Goal: Task Accomplishment & Management: Use online tool/utility

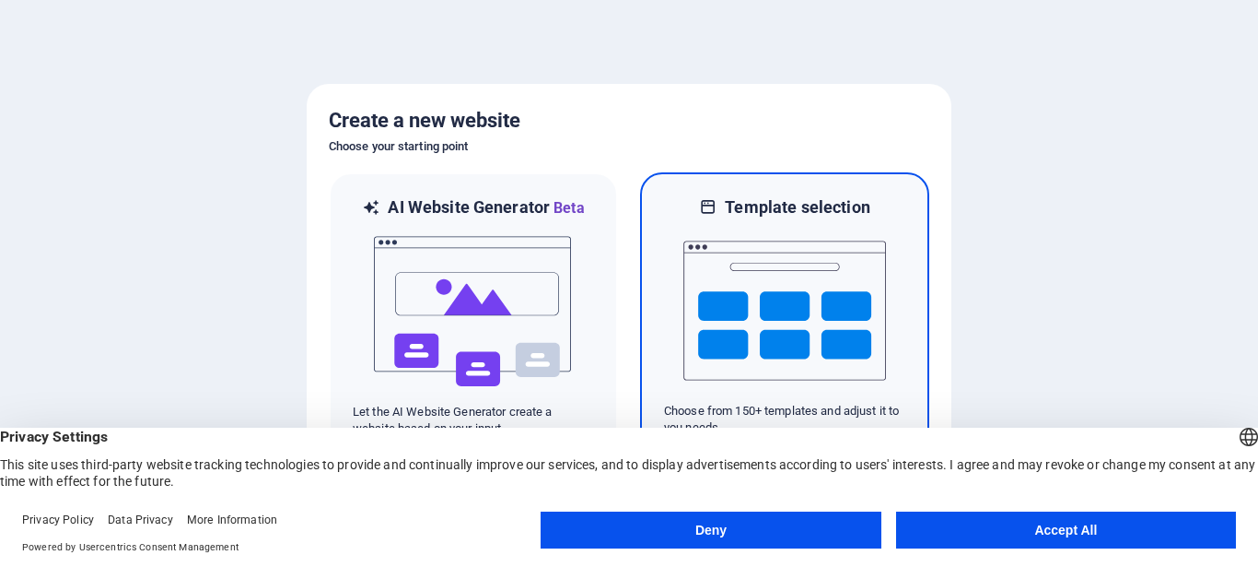
click at [738, 258] on img at bounding box center [785, 310] width 203 height 184
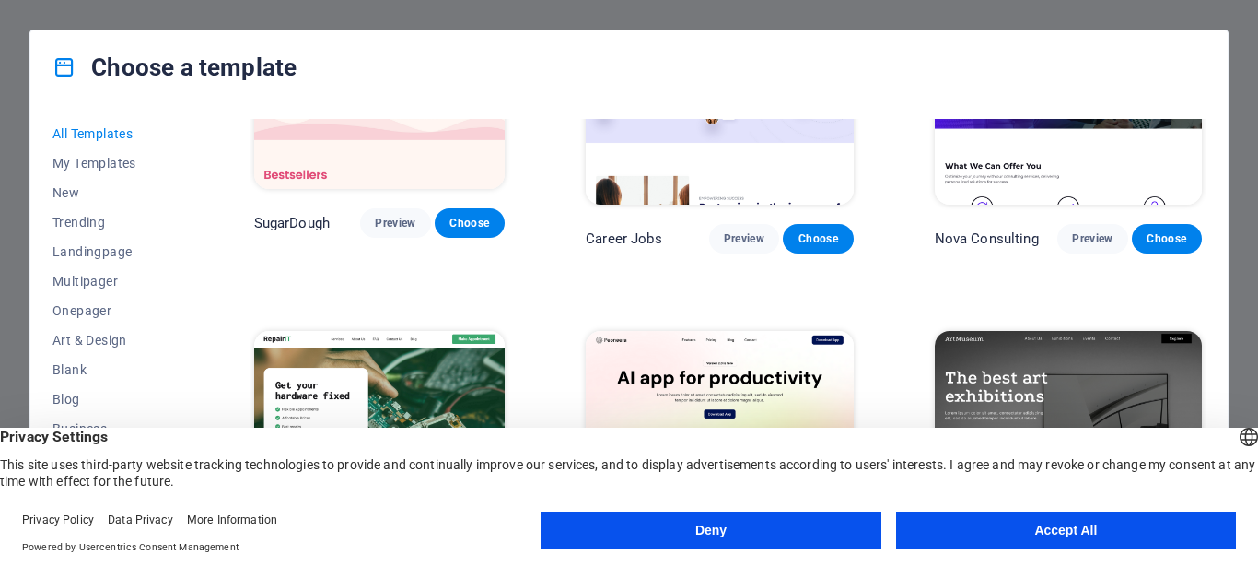
scroll to position [275, 0]
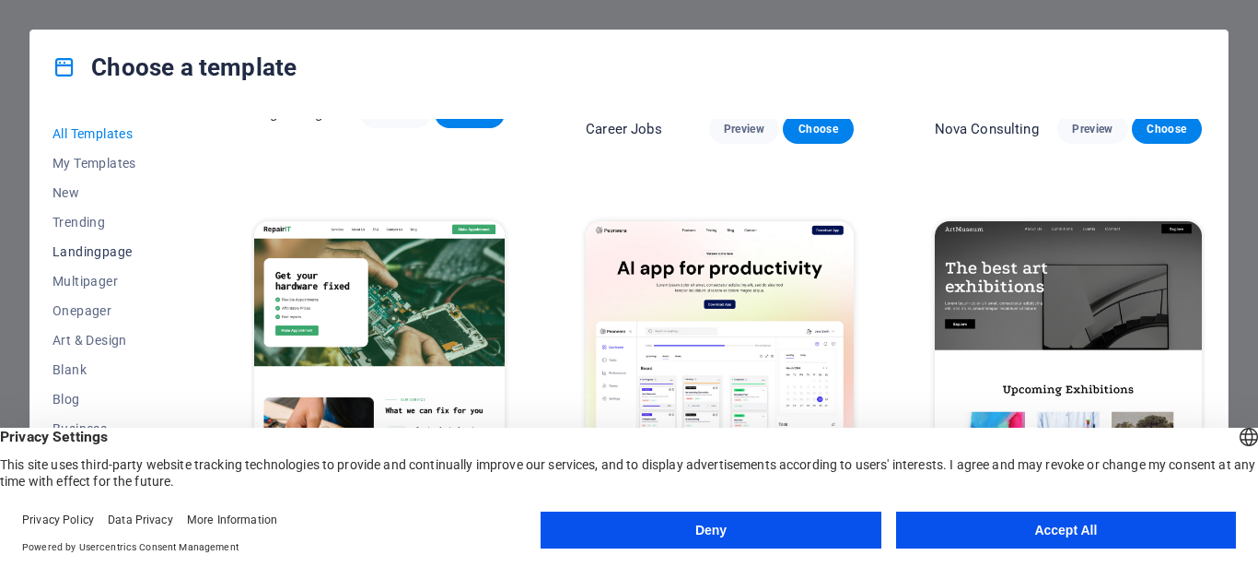
click at [112, 256] on span "Landingpage" at bounding box center [113, 251] width 121 height 15
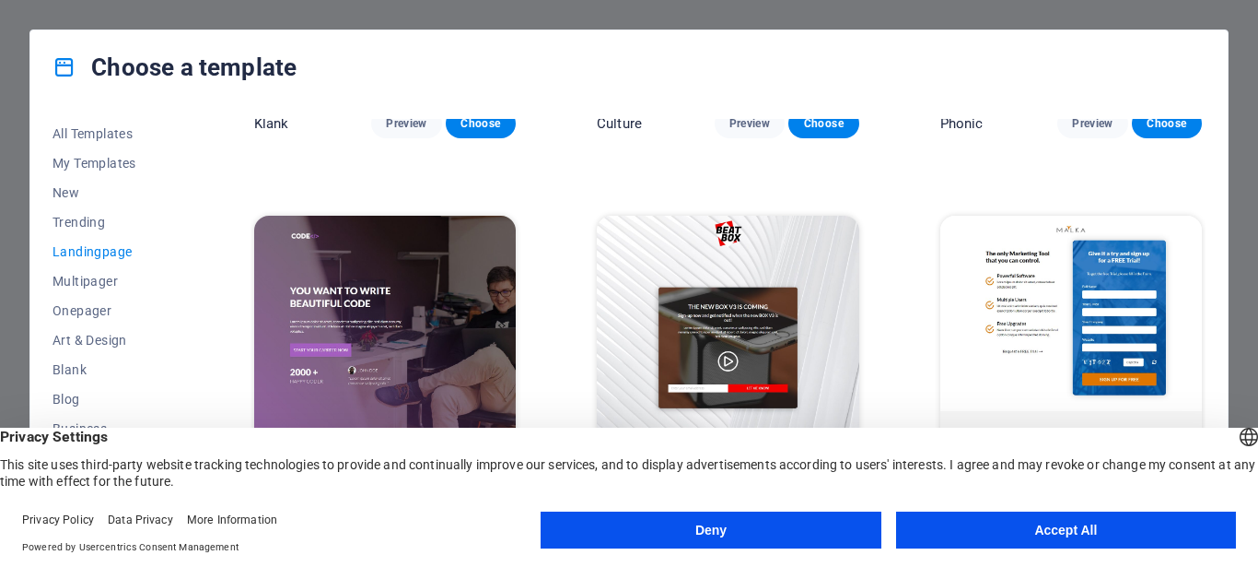
scroll to position [0, 0]
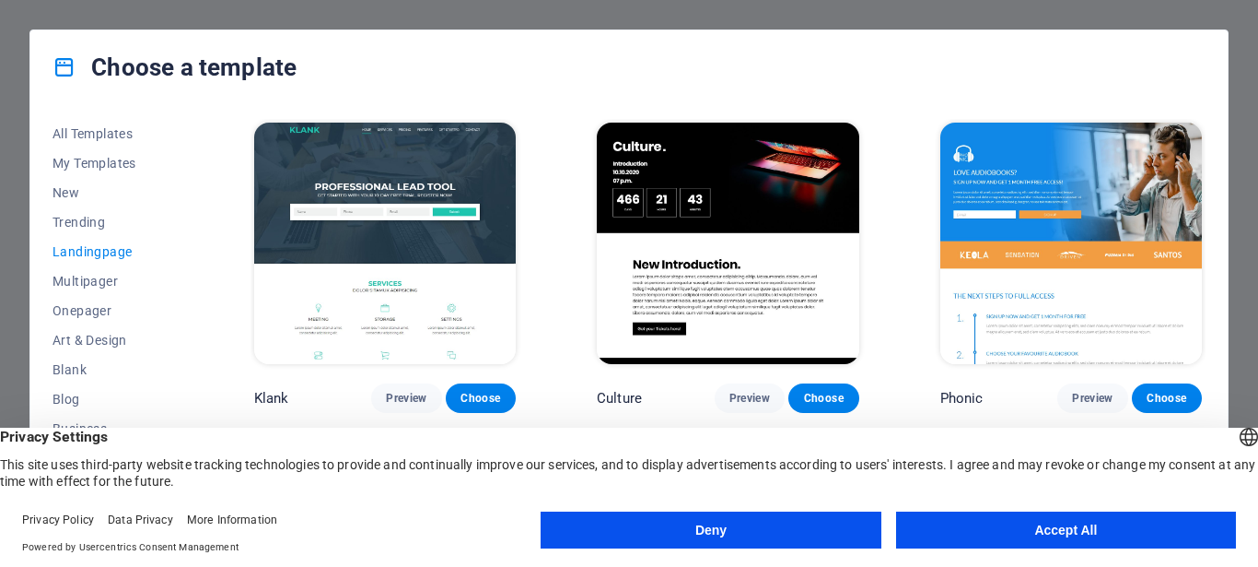
click at [1064, 533] on button "Accept All" at bounding box center [1066, 529] width 340 height 37
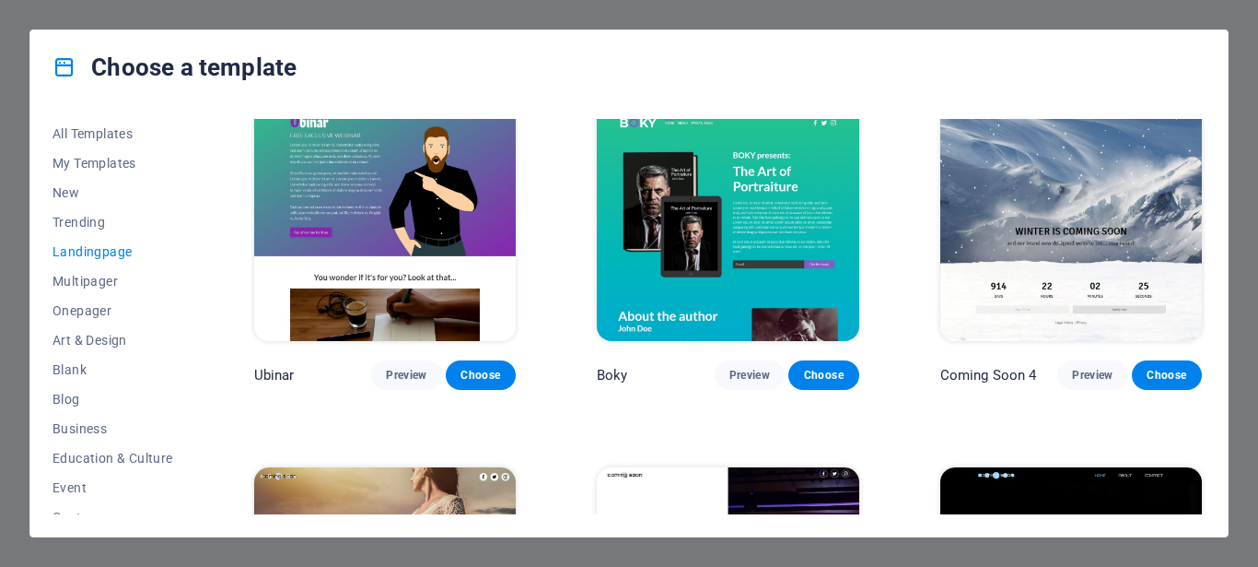
scroll to position [2754, 0]
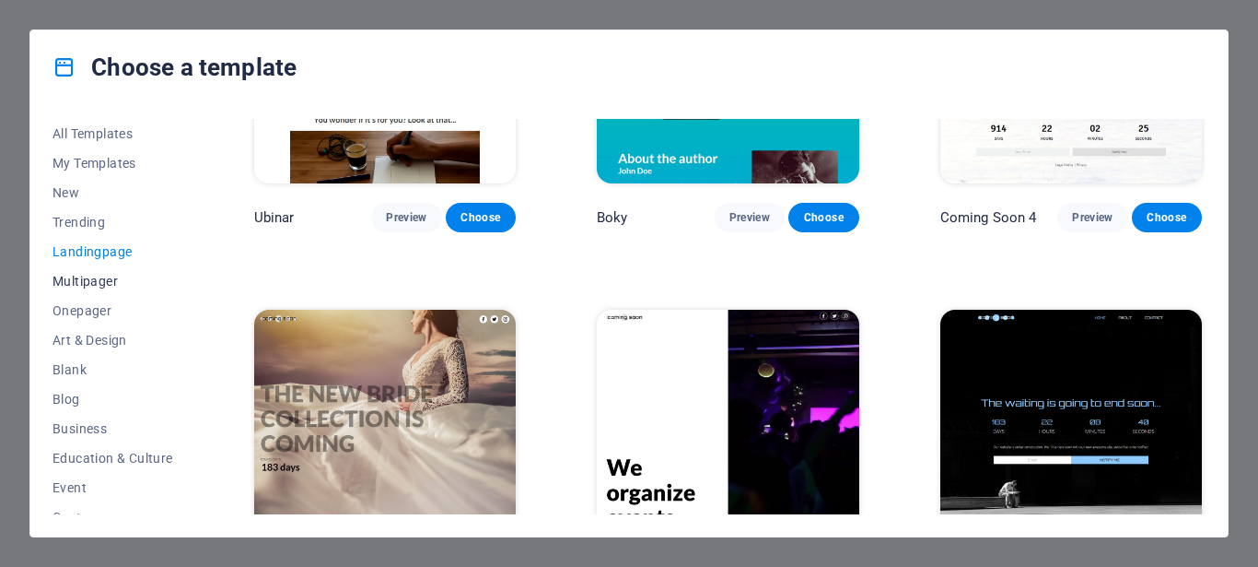
click at [96, 285] on span "Multipager" at bounding box center [113, 281] width 121 height 15
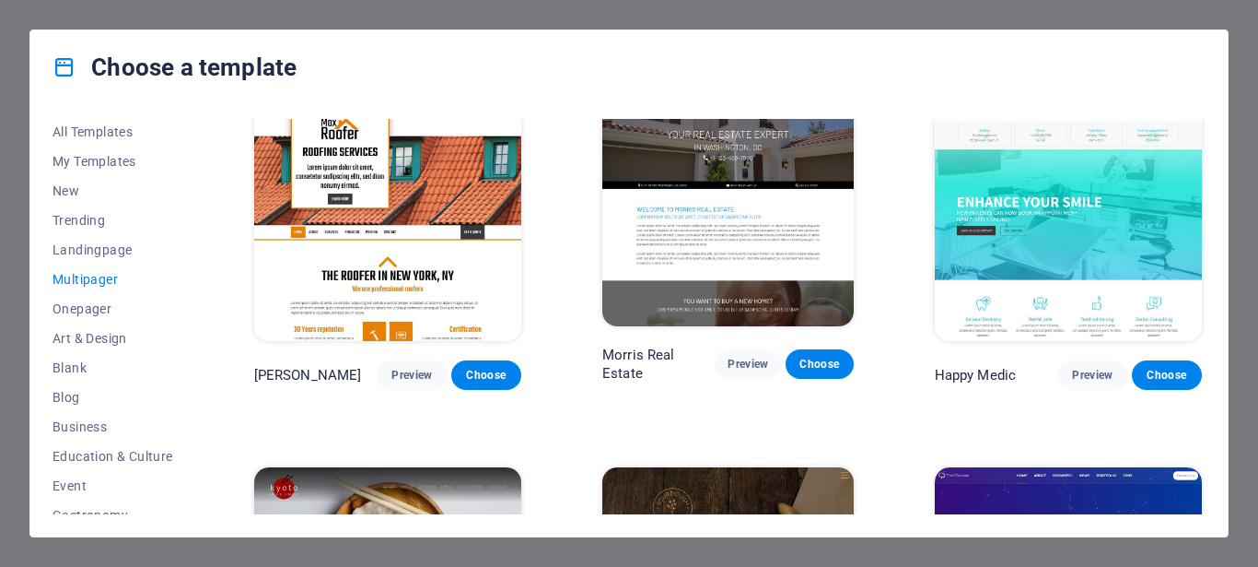
scroll to position [0, 0]
click at [90, 250] on span "Landingpage" at bounding box center [113, 251] width 121 height 15
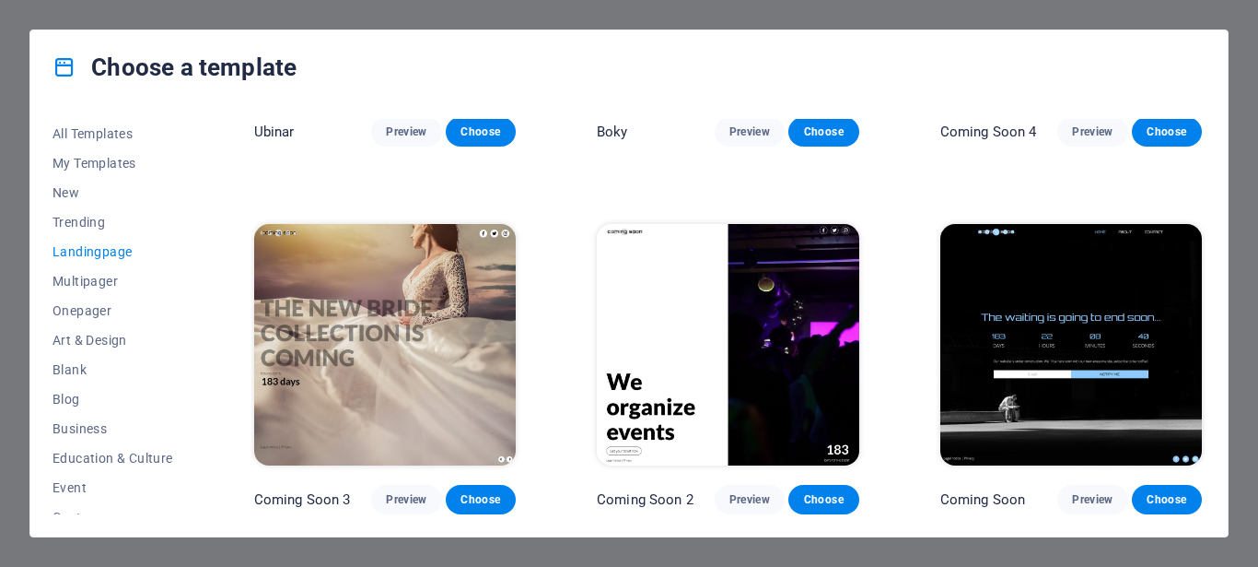
scroll to position [2754, 0]
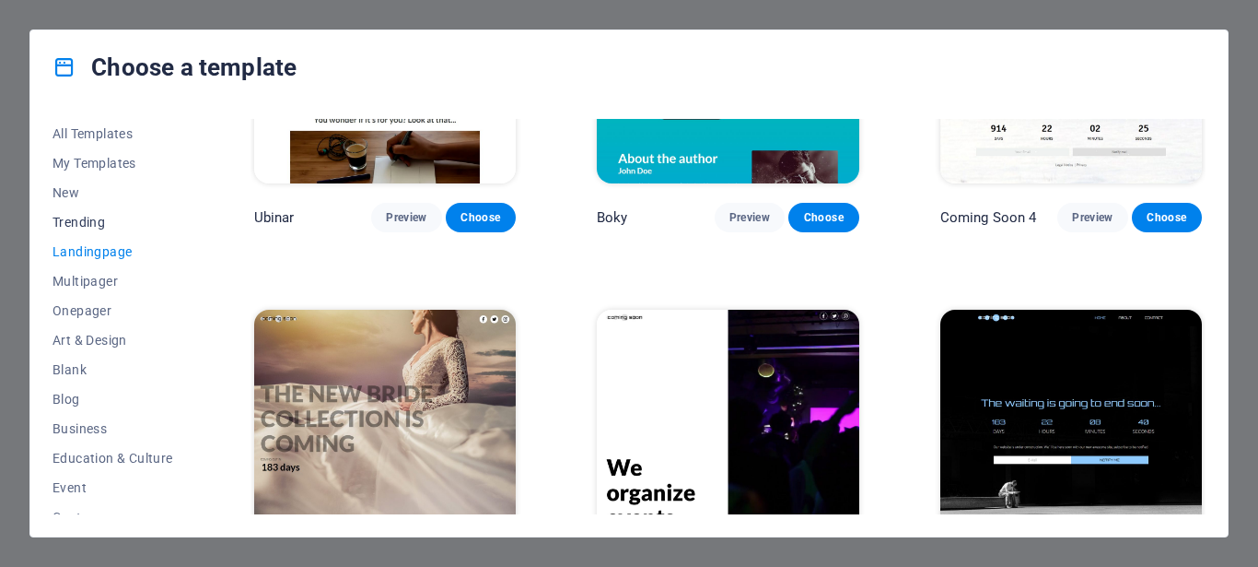
click at [84, 227] on span "Trending" at bounding box center [113, 222] width 121 height 15
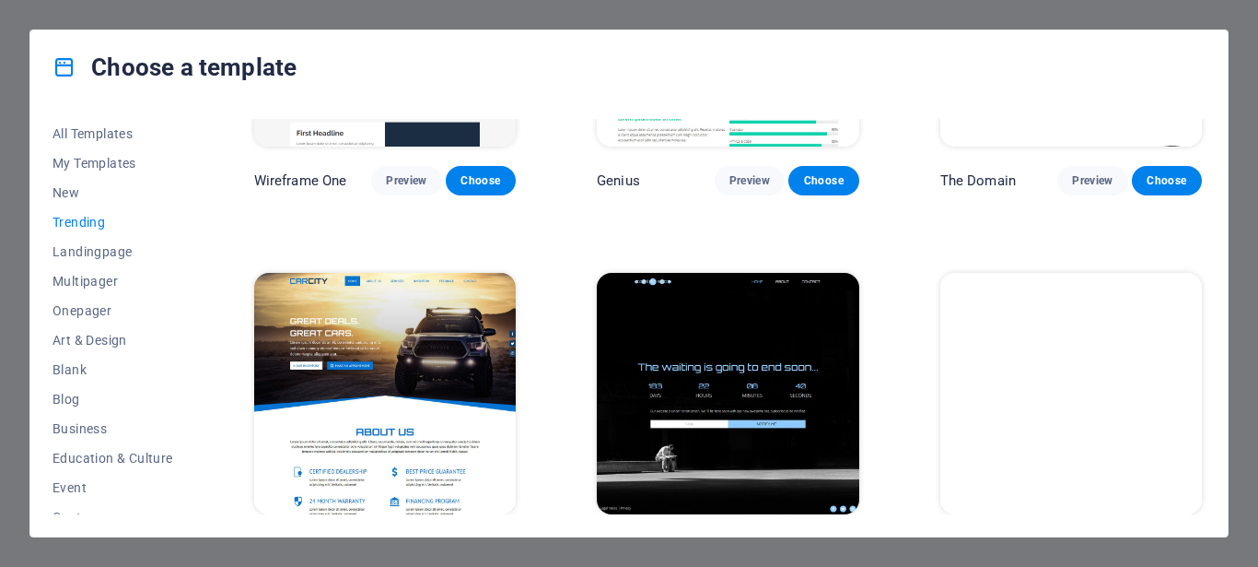
click at [704, 329] on img at bounding box center [728, 393] width 262 height 241
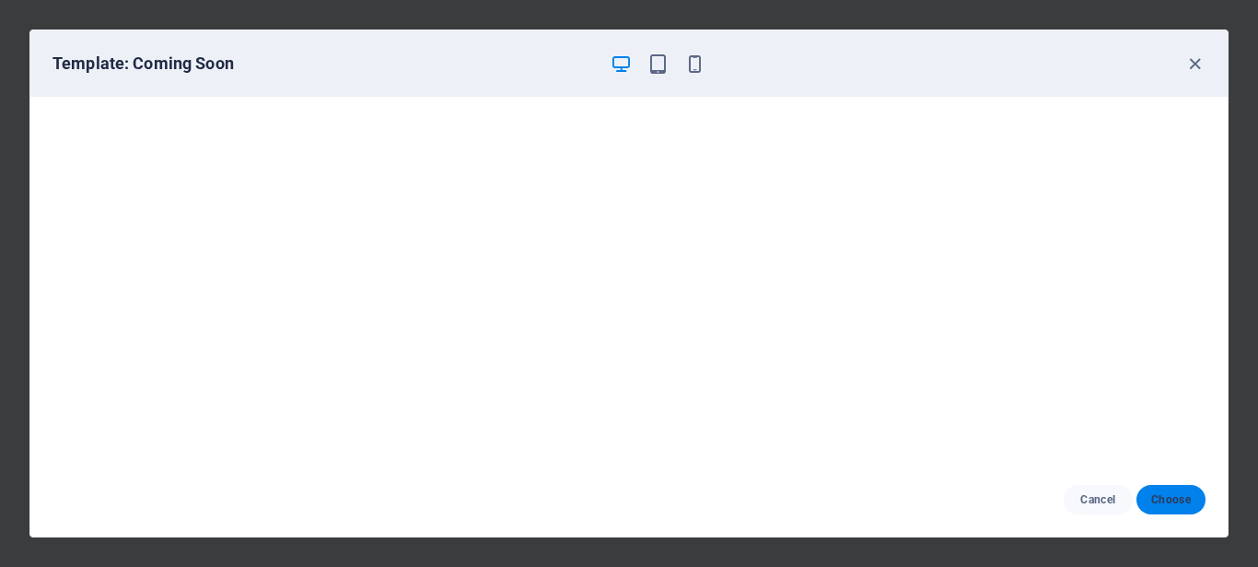
click at [1181, 505] on span "Choose" at bounding box center [1171, 499] width 40 height 15
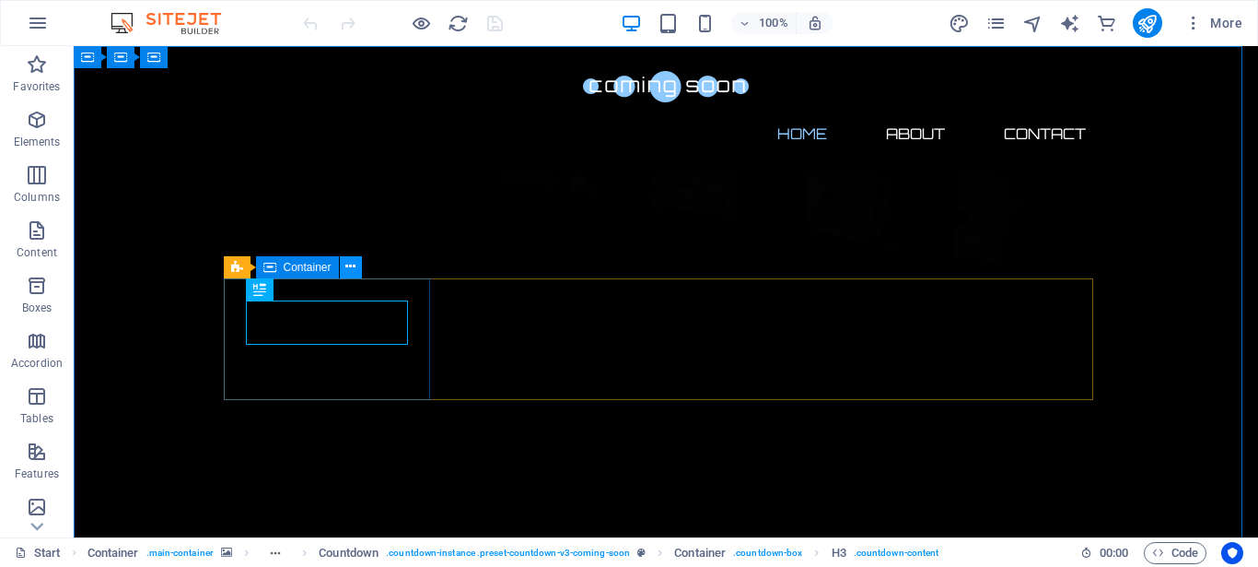
click at [351, 267] on icon at bounding box center [350, 266] width 10 height 19
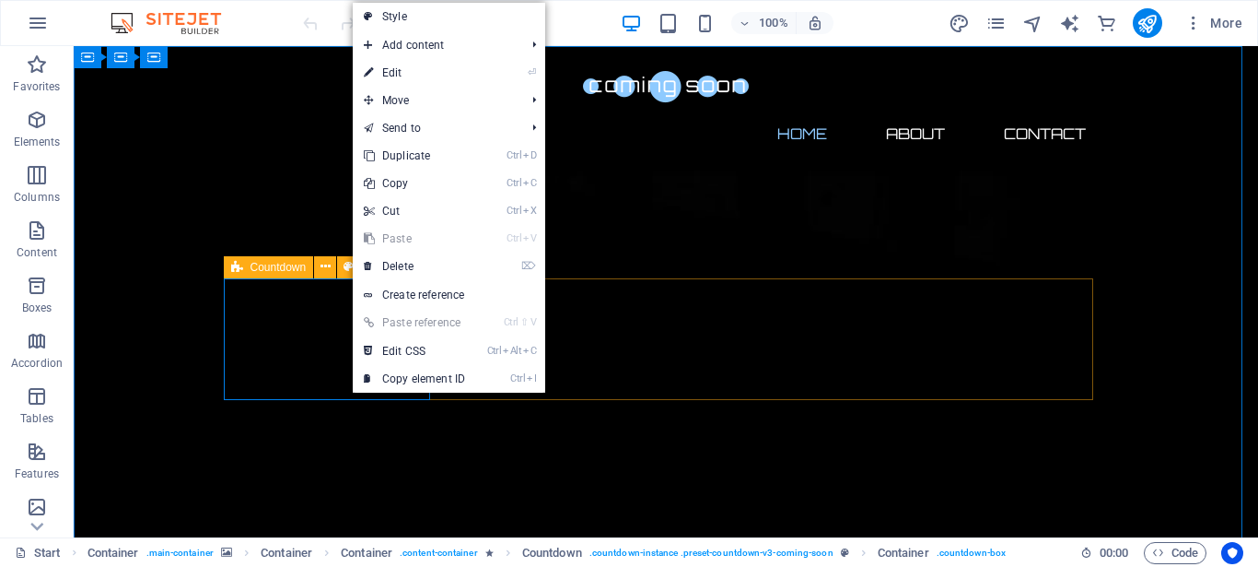
click at [240, 268] on icon at bounding box center [237, 267] width 12 height 22
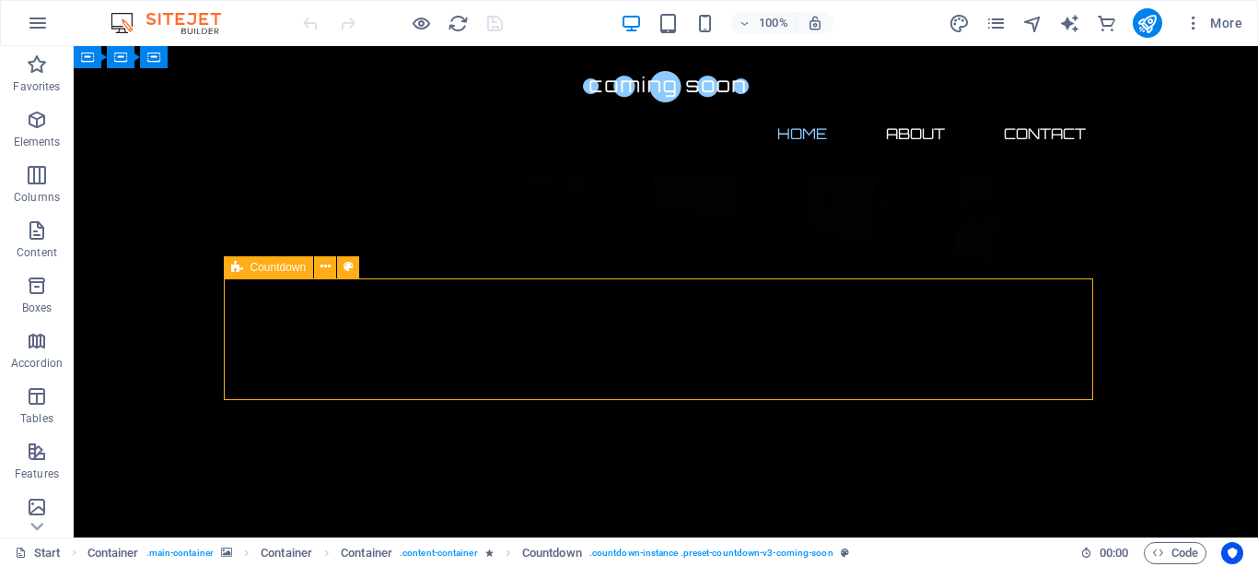
click at [255, 268] on span "Countdown" at bounding box center [279, 267] width 56 height 11
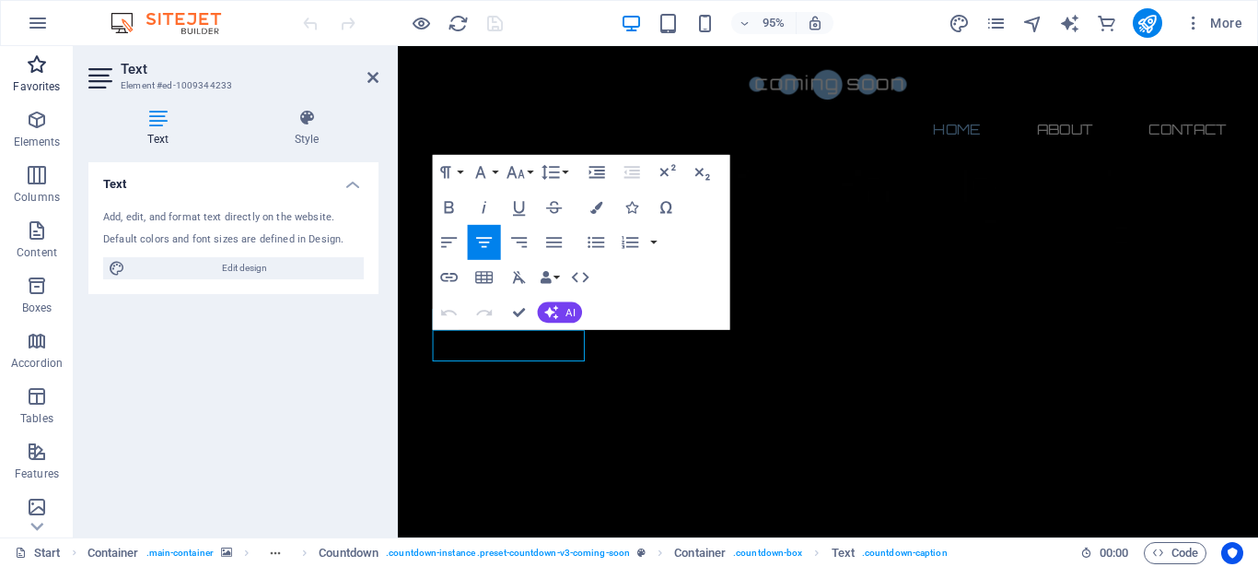
click at [35, 74] on icon "button" at bounding box center [37, 64] width 22 height 22
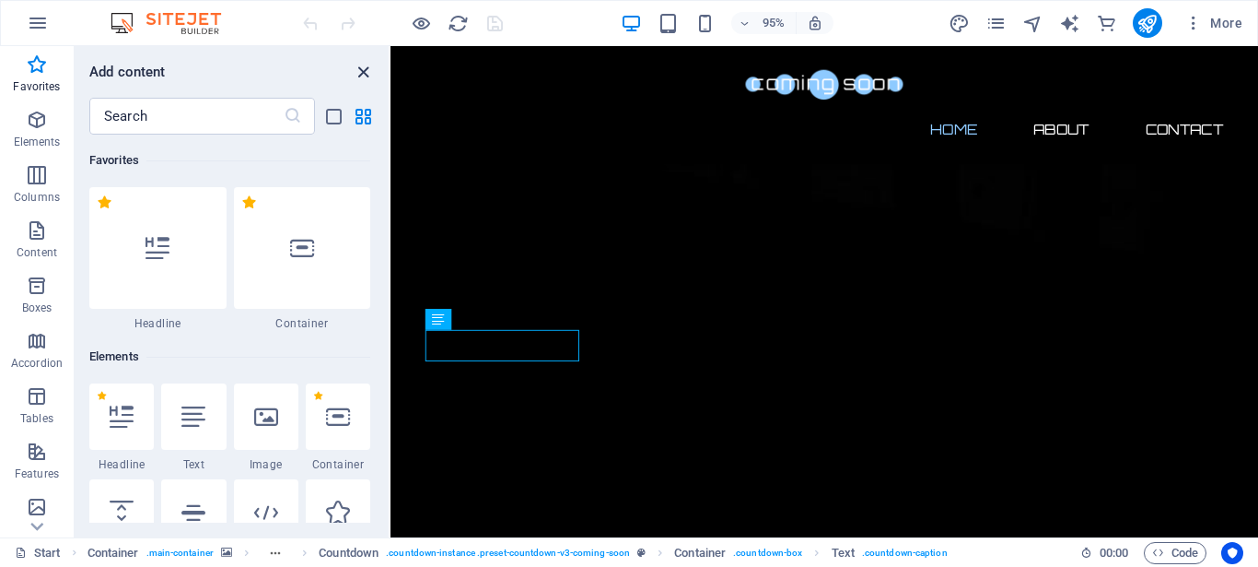
click at [363, 69] on icon "close panel" at bounding box center [363, 72] width 21 height 21
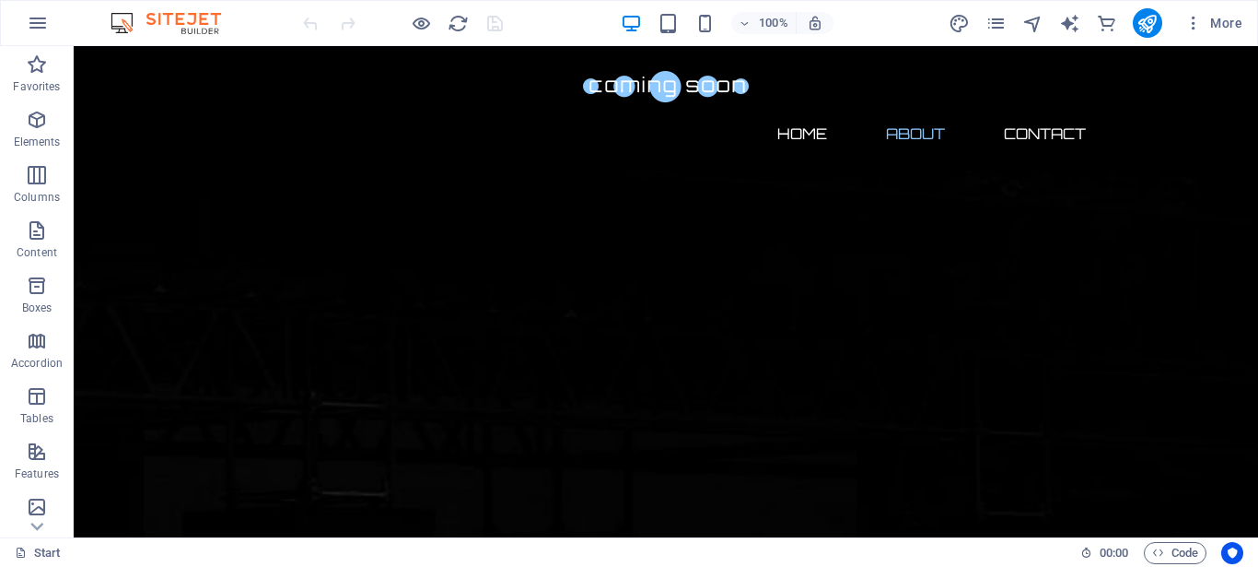
scroll to position [699, 0]
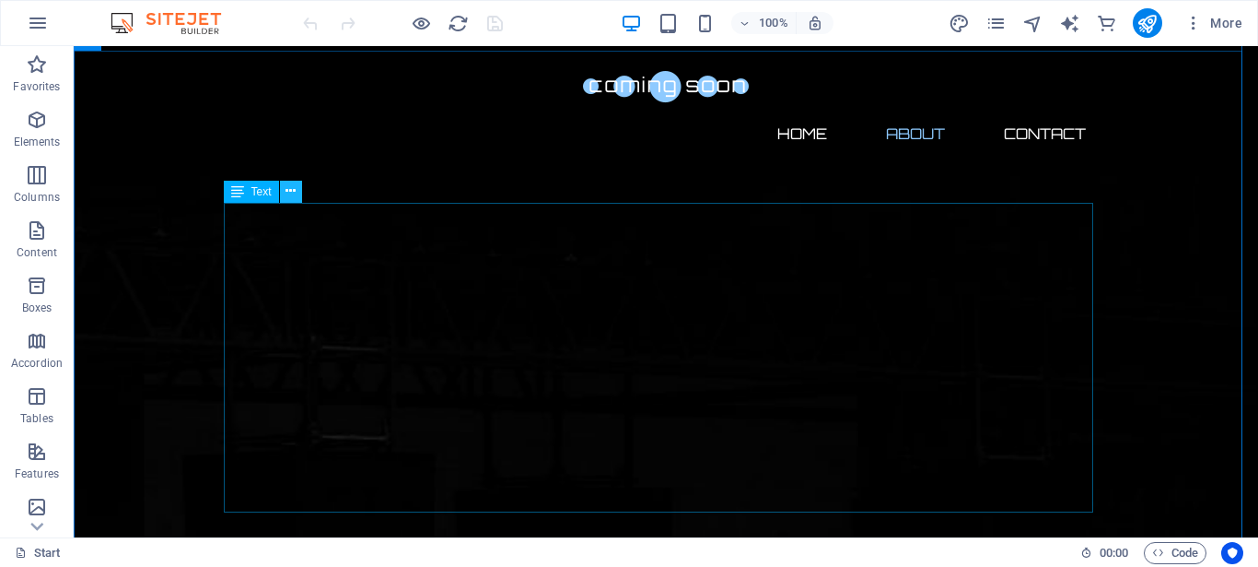
click at [286, 194] on button at bounding box center [291, 192] width 22 height 22
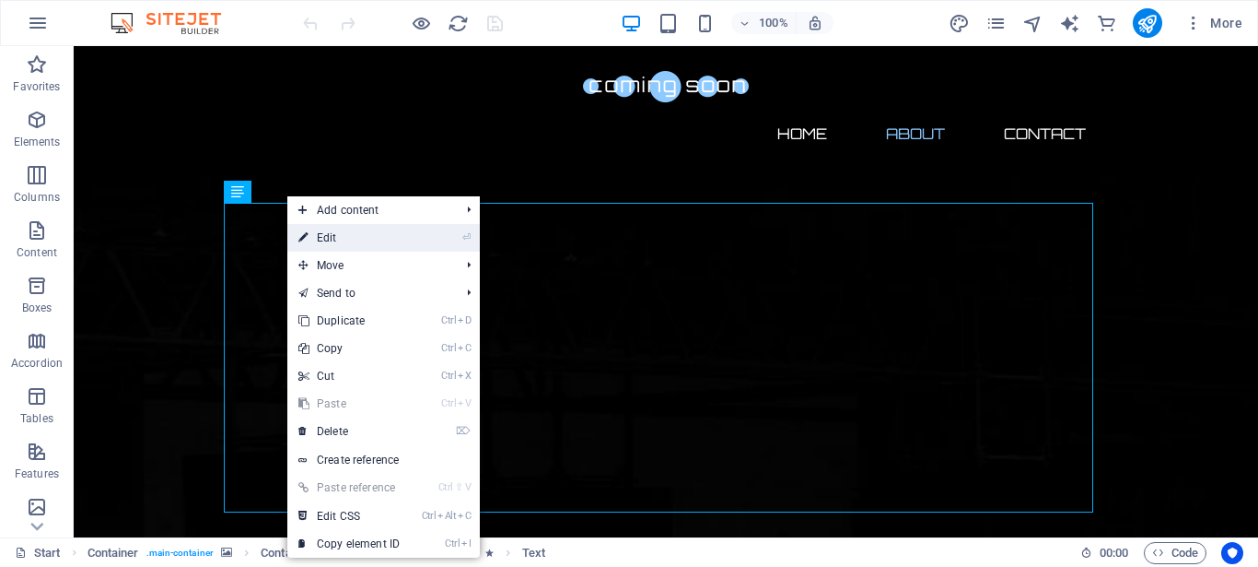
click at [333, 240] on link "⏎ Edit" at bounding box center [348, 238] width 123 height 28
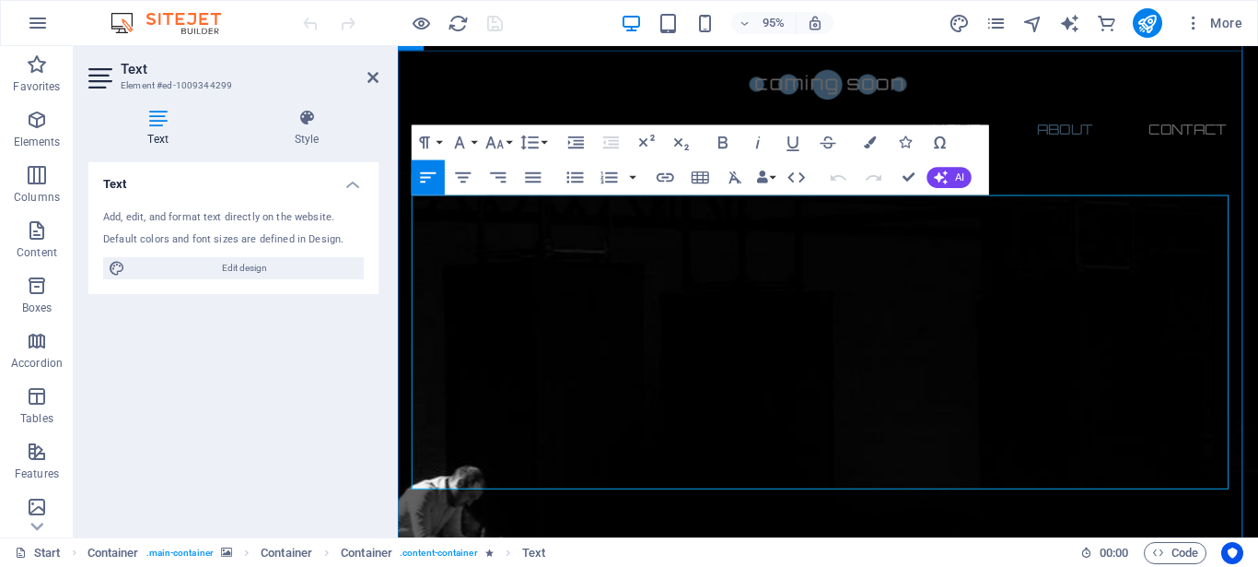
drag, startPoint x: 415, startPoint y: 215, endPoint x: 664, endPoint y: 504, distance: 382.1
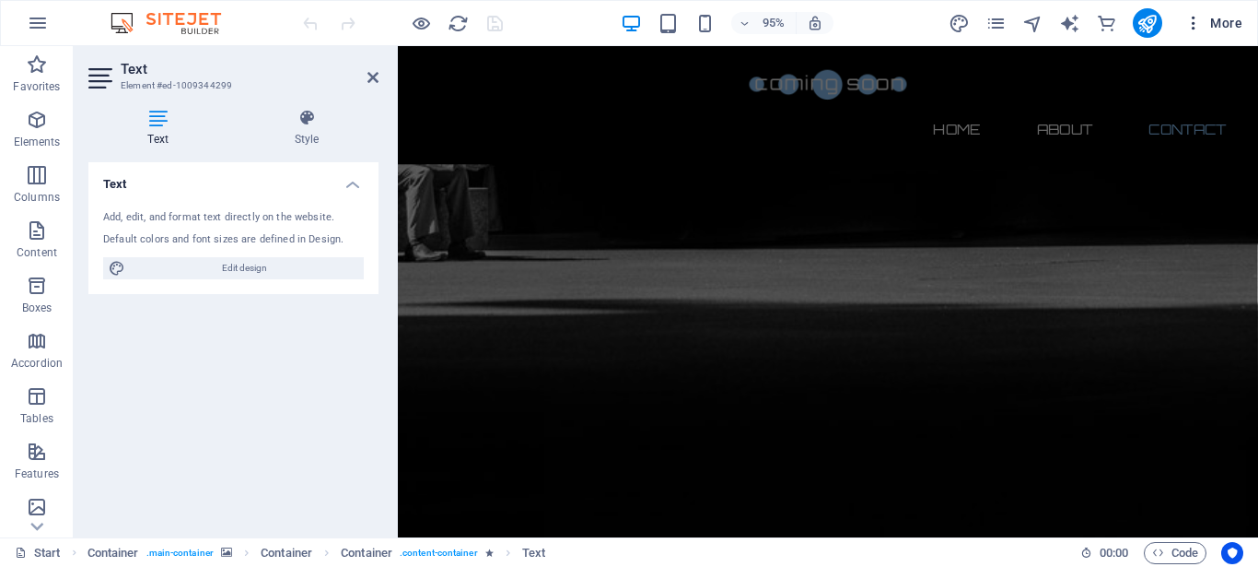
click at [1226, 29] on span "More" at bounding box center [1214, 23] width 58 height 18
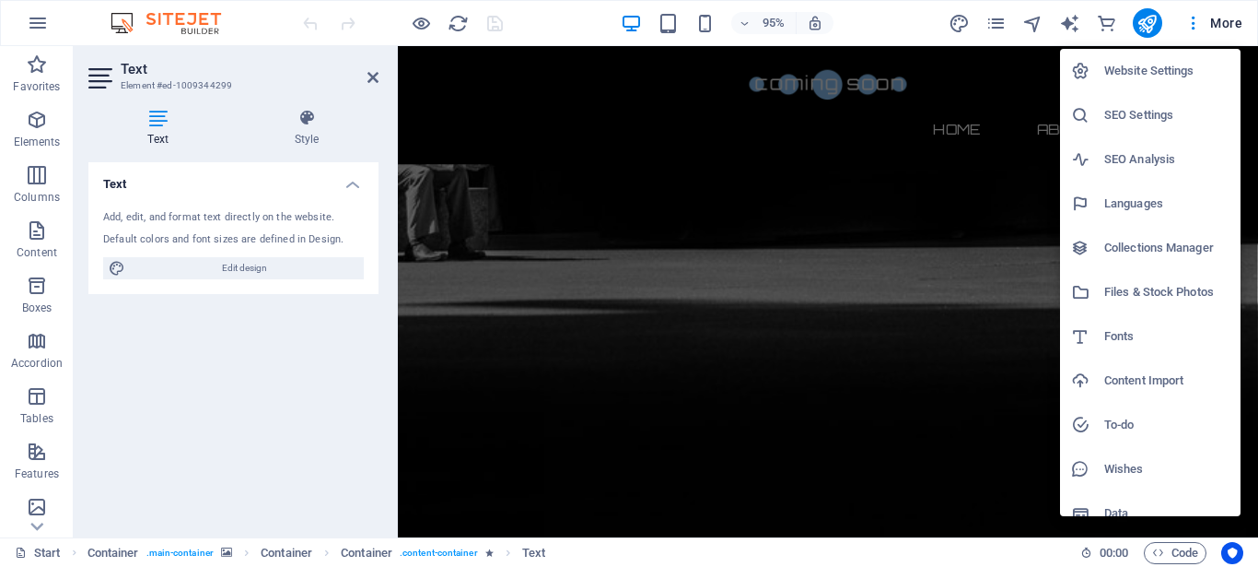
scroll to position [19, 0]
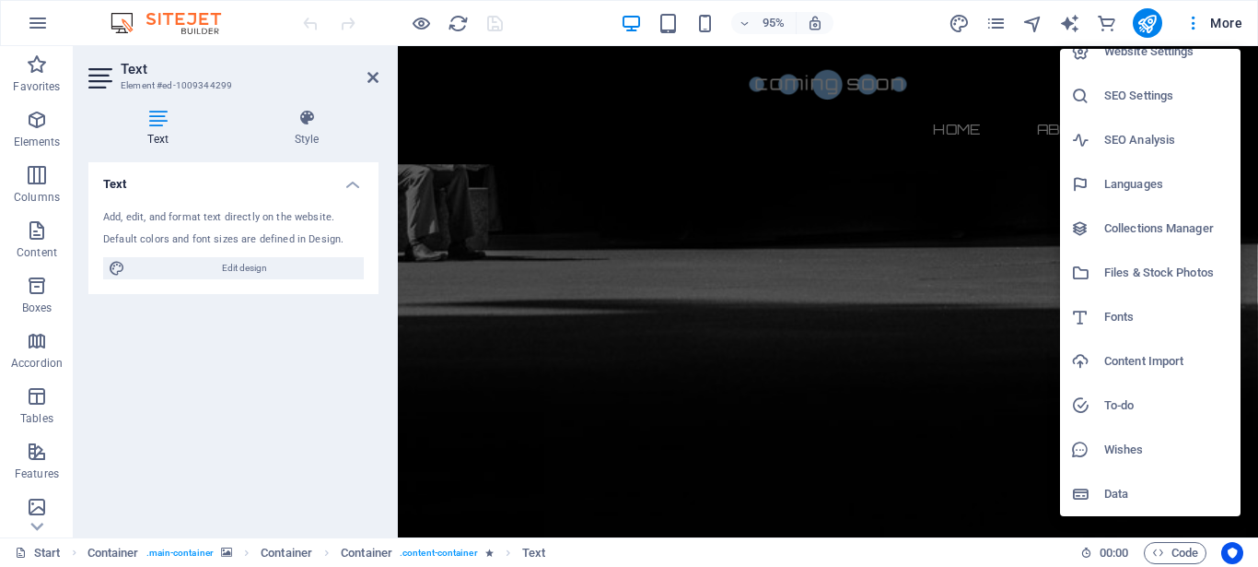
click at [41, 21] on div at bounding box center [629, 283] width 1258 height 567
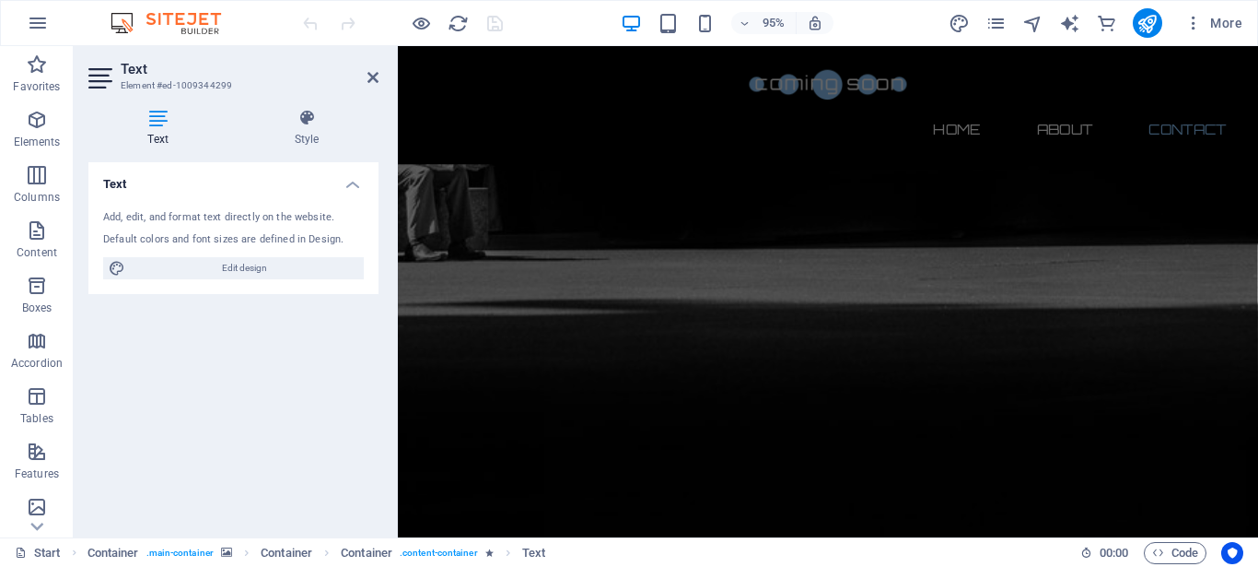
click at [41, 21] on icon "button" at bounding box center [38, 23] width 22 height 22
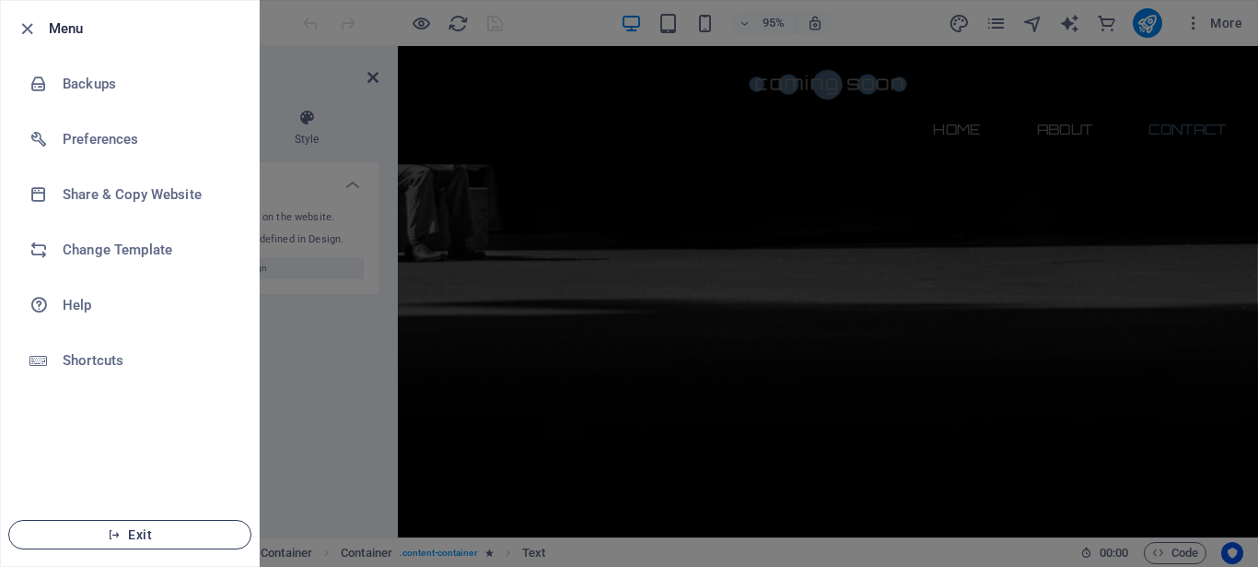
click at [137, 540] on span "Exit" at bounding box center [130, 534] width 212 height 15
